Goal: Ask a question

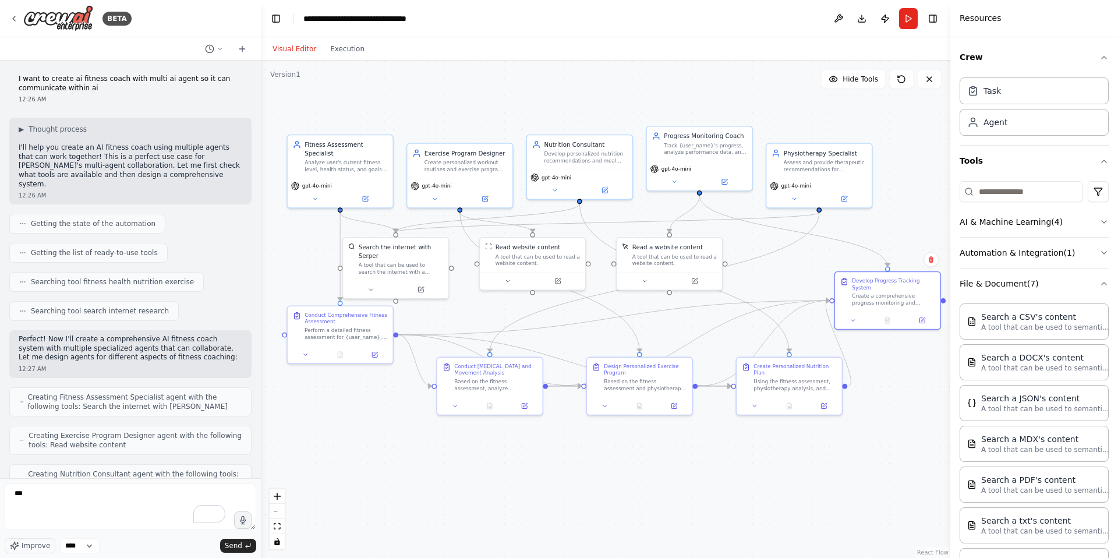
scroll to position [141, 0]
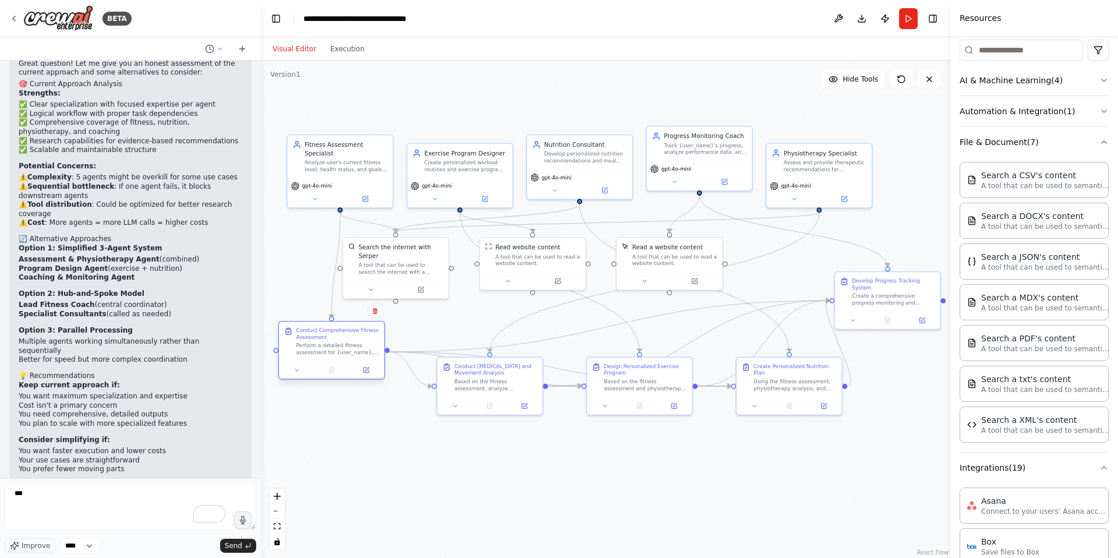
drag, startPoint x: 370, startPoint y: 334, endPoint x: 364, endPoint y: 353, distance: 20.2
click at [364, 353] on div "Perform a detailed fitness assessment for {user_name}, including current fitnes…" at bounding box center [337, 349] width 83 height 14
drag, startPoint x: 687, startPoint y: 261, endPoint x: 735, endPoint y: 258, distance: 47.2
click at [735, 258] on div "A tool that can be used to read a website content." at bounding box center [721, 258] width 84 height 14
drag, startPoint x: 533, startPoint y: 271, endPoint x: 581, endPoint y: 283, distance: 49.1
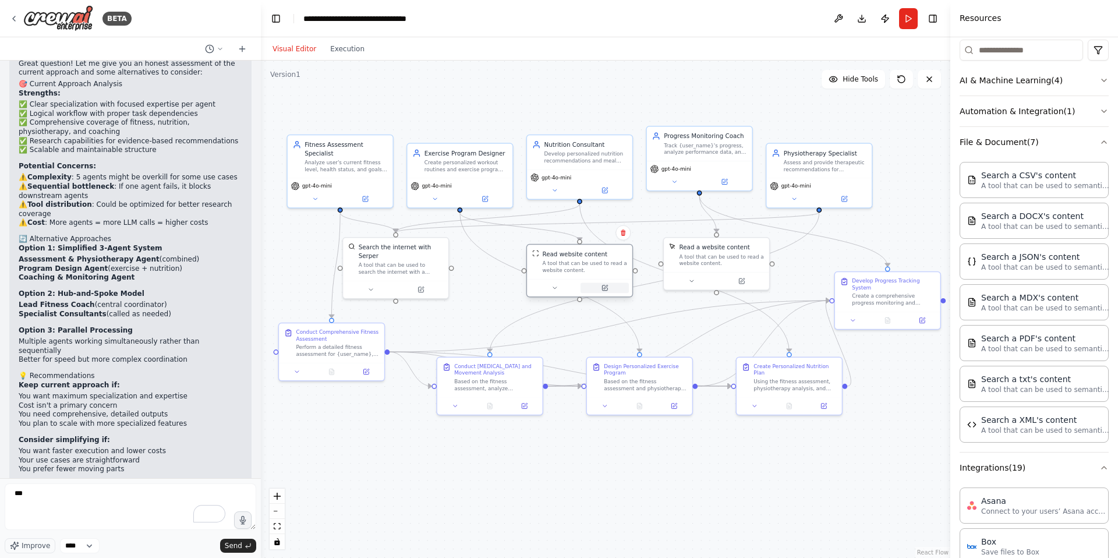
click at [581, 283] on div at bounding box center [579, 287] width 105 height 17
drag, startPoint x: 412, startPoint y: 267, endPoint x: 455, endPoint y: 281, distance: 45.5
click at [452, 281] on div "A tool that can be used to search the internet with a search_query. Supports di…" at bounding box center [439, 284] width 84 height 14
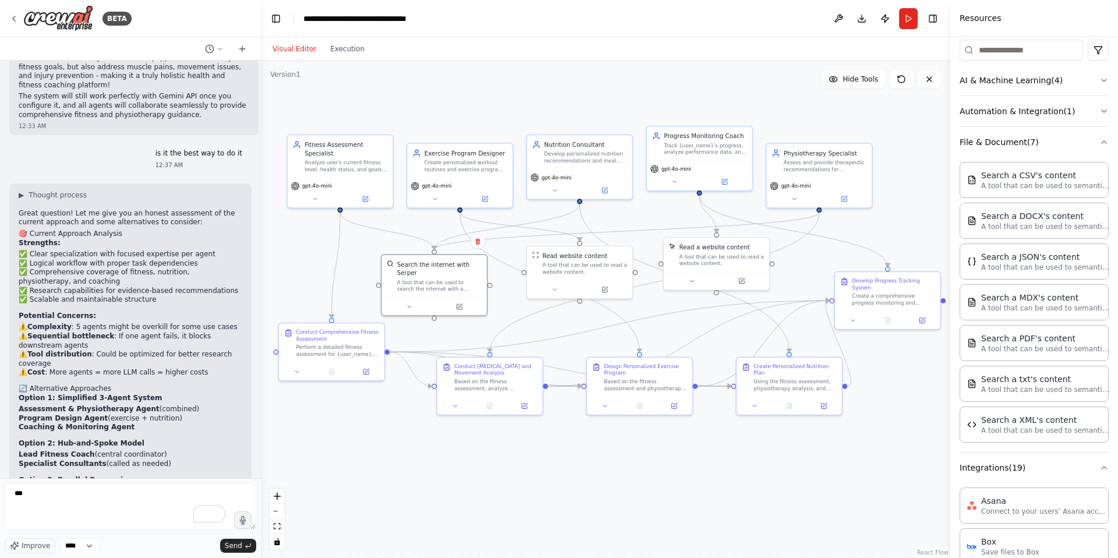
scroll to position [2607, 0]
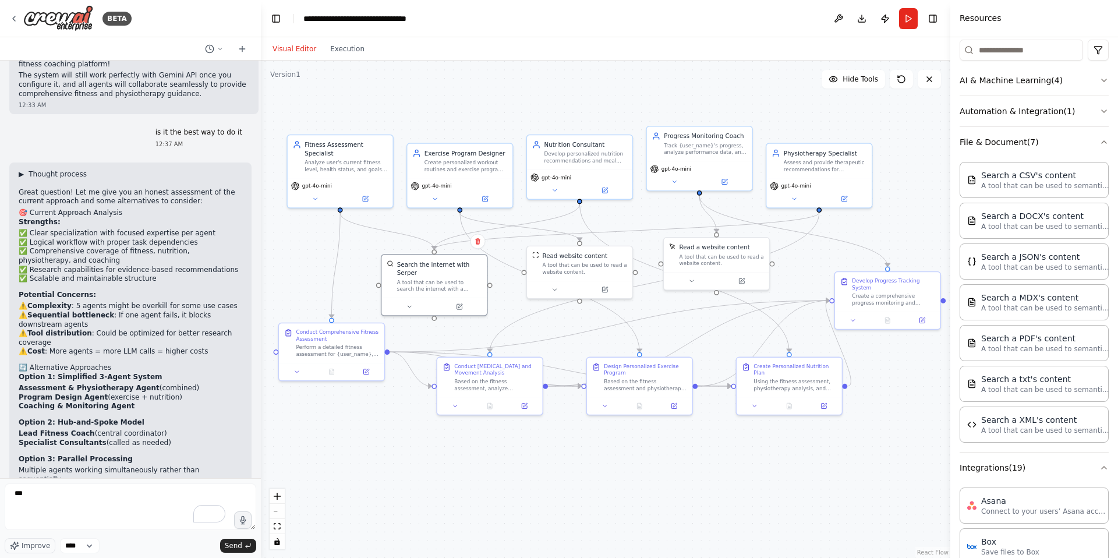
drag, startPoint x: 27, startPoint y: 123, endPoint x: 22, endPoint y: 129, distance: 7.4
click at [27, 169] on button "▶ Thought process" at bounding box center [53, 173] width 68 height 9
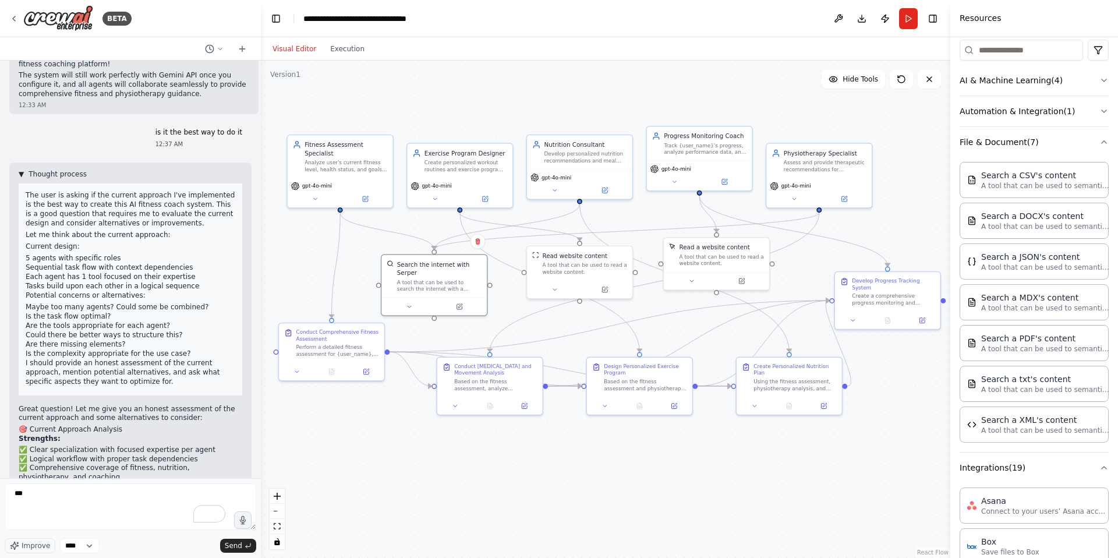
click at [23, 169] on span "▼" at bounding box center [21, 173] width 5 height 9
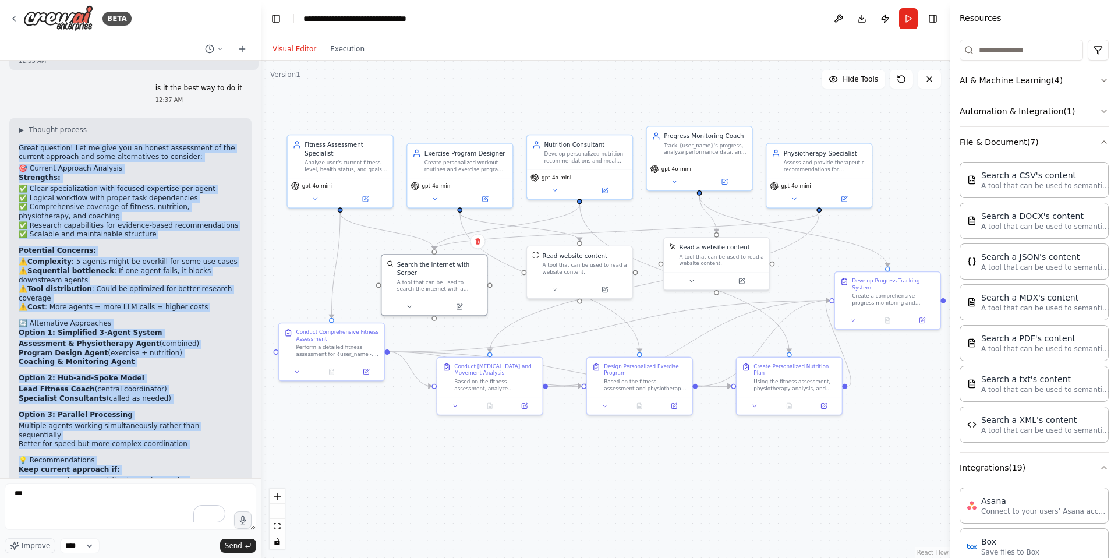
scroll to position [2735, 0]
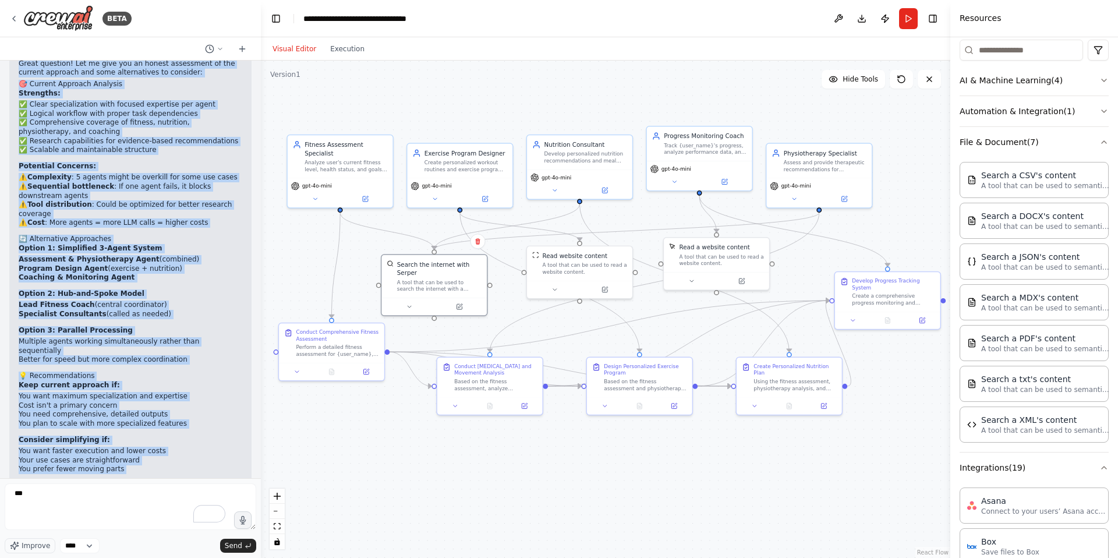
drag, startPoint x: 20, startPoint y: 146, endPoint x: 97, endPoint y: 452, distance: 315.8
click at [97, 452] on div "▶ Thought process Great question! Let me give you an honest assessment of the c…" at bounding box center [131, 274] width 224 height 467
copy div "Lorem ipsumdol! Sit am cons adi el seddoe temporinci ut lab etdolor magnaali en…"
